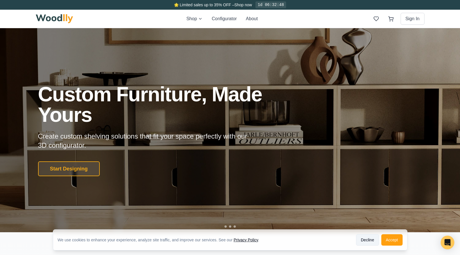
click at [369, 235] on button "Decline" at bounding box center [367, 239] width 23 height 11
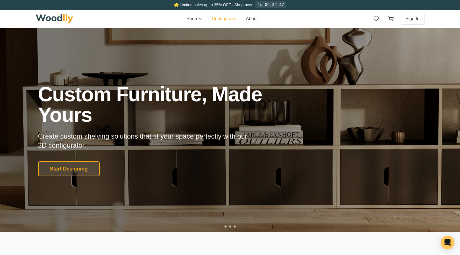
click at [231, 19] on button "Configurator" at bounding box center [224, 18] width 25 height 7
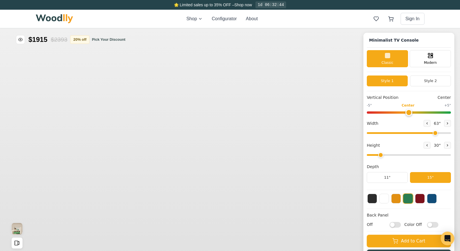
type input "63"
type input "2"
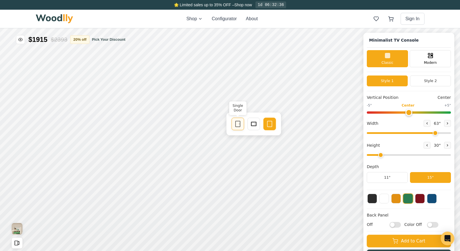
click at [238, 125] on icon at bounding box center [238, 123] width 7 height 7
click at [251, 124] on icon at bounding box center [254, 123] width 7 height 7
click at [267, 124] on icon at bounding box center [269, 123] width 7 height 7
click at [429, 60] on span "Modern" at bounding box center [430, 61] width 13 height 5
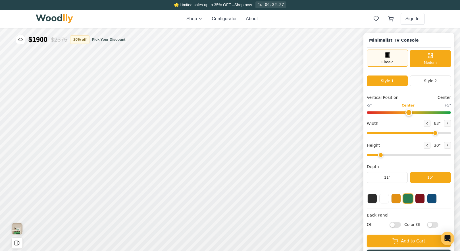
click at [398, 56] on div "Classic" at bounding box center [387, 57] width 41 height 17
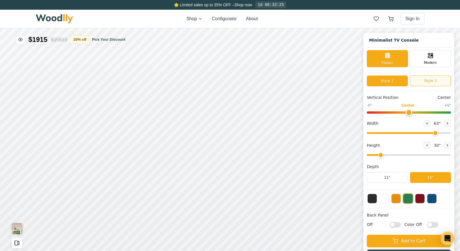
click at [431, 78] on button "Style 2" at bounding box center [430, 80] width 41 height 11
click at [385, 79] on button "Style 1" at bounding box center [387, 80] width 41 height 11
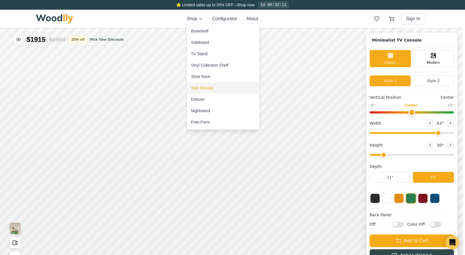
click at [233, 86] on div "Wall Storage" at bounding box center [223, 87] width 72 height 11
